Goal: Communication & Community: Answer question/provide support

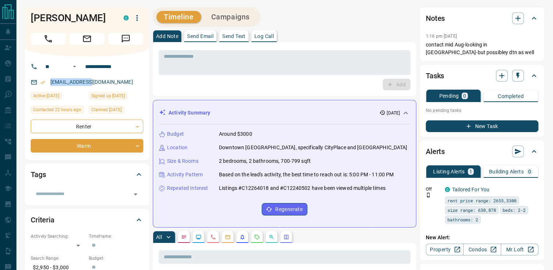
drag, startPoint x: 93, startPoint y: 82, endPoint x: 48, endPoint y: 81, distance: 45.0
click at [48, 81] on div "[EMAIL_ADDRESS][DOMAIN_NAME]" at bounding box center [87, 82] width 113 height 12
drag, startPoint x: 48, startPoint y: 81, endPoint x: 58, endPoint y: 83, distance: 9.6
click at [234, 34] on p "Send Text" at bounding box center [233, 36] width 23 height 5
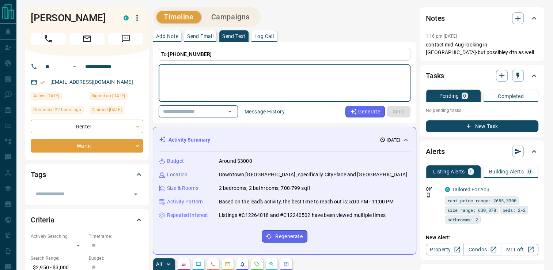
click at [231, 68] on textarea at bounding box center [285, 83] width 242 height 31
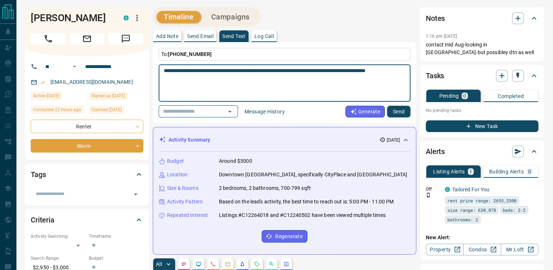
type textarea "**********"
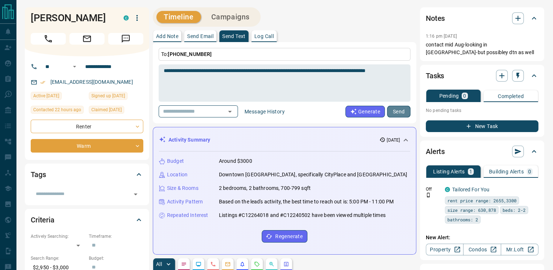
click at [395, 111] on button "Send" at bounding box center [398, 112] width 23 height 12
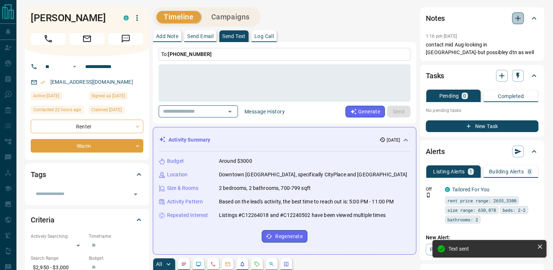
click at [514, 16] on icon "button" at bounding box center [517, 18] width 9 height 9
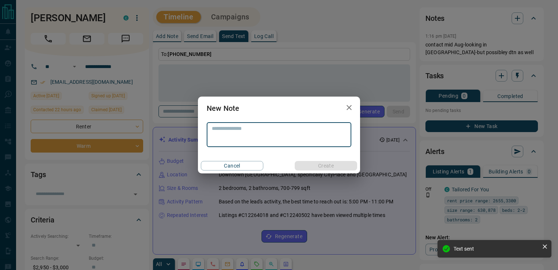
click at [295, 134] on textarea at bounding box center [279, 134] width 134 height 19
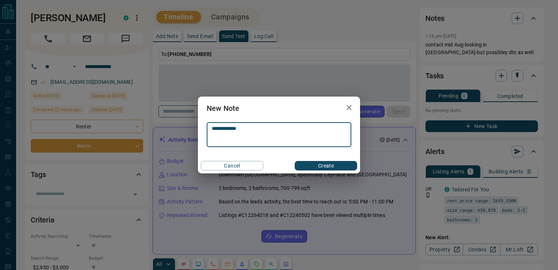
type textarea "**********"
click at [337, 166] on button "Create" at bounding box center [326, 166] width 62 height 10
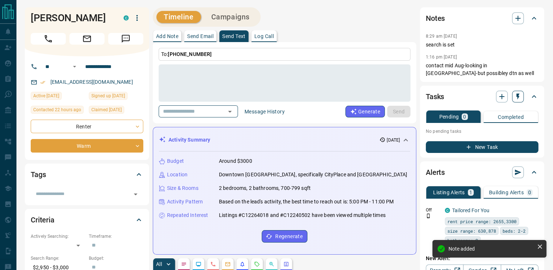
click at [514, 98] on icon "button" at bounding box center [517, 96] width 7 height 7
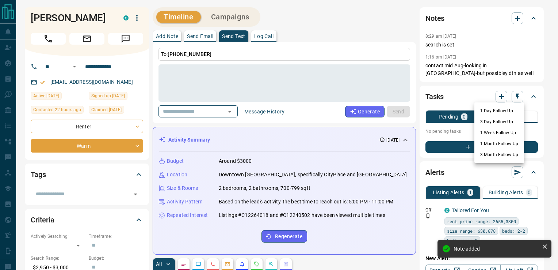
click at [486, 118] on li "3 Day Follow-Up" at bounding box center [500, 121] width 50 height 11
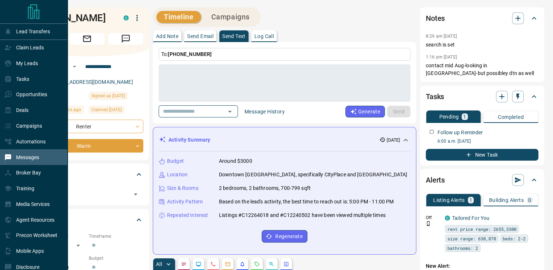
click at [33, 158] on p "Messages" at bounding box center [27, 157] width 23 height 6
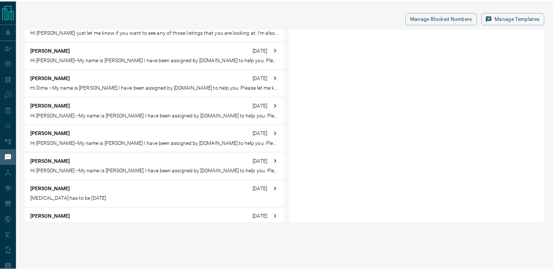
scroll to position [1469, 0]
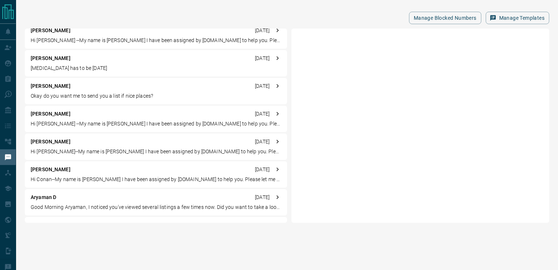
click at [52, 67] on p "[MEDICAL_DATA] has to be [DATE]" at bounding box center [156, 68] width 251 height 8
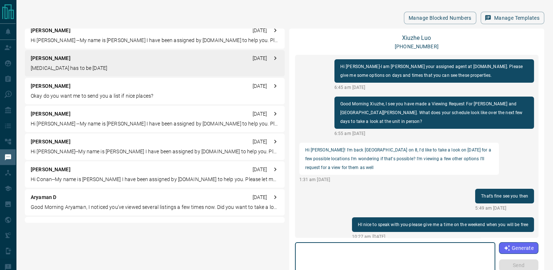
scroll to position [636, 0]
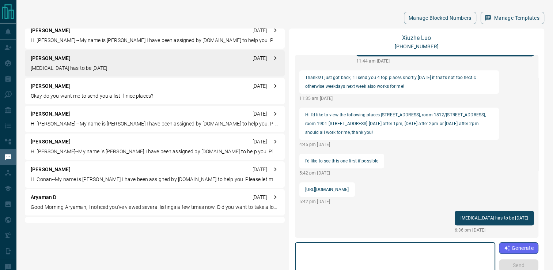
click at [367, 249] on textarea at bounding box center [395, 260] width 190 height 31
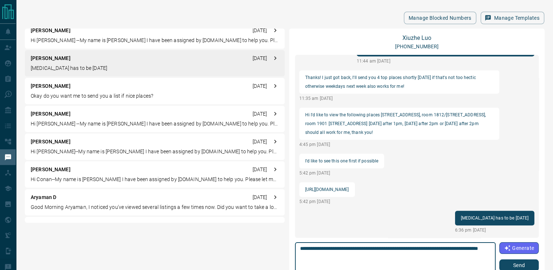
type textarea "**********"
click at [518, 262] on button "Send" at bounding box center [518, 265] width 39 height 12
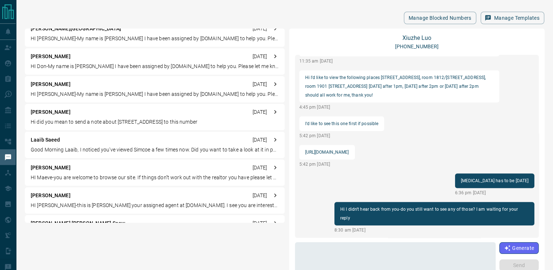
scroll to position [0, 0]
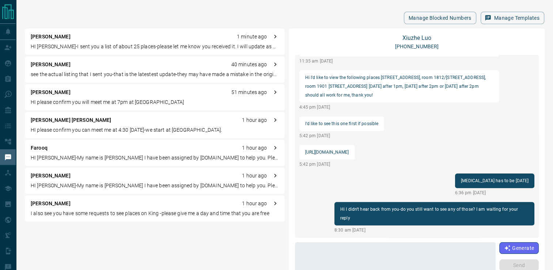
click at [302, 7] on div "Manage Blocked Numbers Manage Templates [PERSON_NAME] 1 minute ago HI [PERSON_N…" at bounding box center [284, 164] width 537 height 329
click at [246, 13] on div "Manage Blocked Numbers Manage Templates" at bounding box center [284, 18] width 519 height 12
